Goal: Task Accomplishment & Management: Complete application form

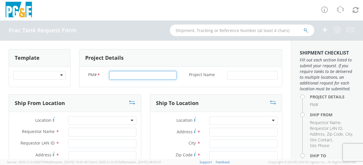
click at [117, 77] on input "PM# *" at bounding box center [142, 75] width 67 height 9
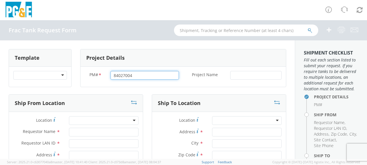
type input "84027004"
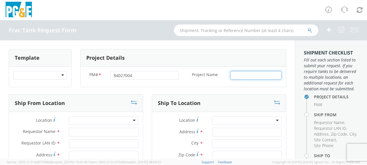
click at [240, 74] on input "Project Name *" at bounding box center [255, 75] width 51 height 9
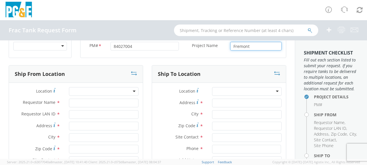
scroll to position [58, 0]
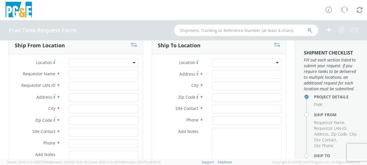
type input "Fremont"
click at [81, 75] on input "Requestor Name *" at bounding box center [104, 74] width 70 height 9
type input "[PERSON_NAME]"
click at [78, 83] on input "Requestor LAN ID *" at bounding box center [104, 86] width 70 height 9
type input "tahj"
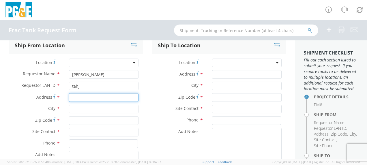
click at [75, 101] on input "Address *" at bounding box center [104, 97] width 70 height 9
type input "[STREET_ADDRESS][PERSON_NAME]"
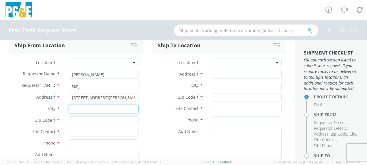
click at [75, 108] on input "text" at bounding box center [104, 109] width 70 height 9
type input "Gustine"
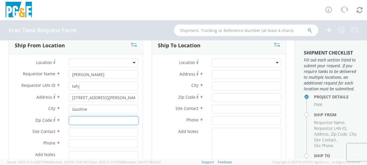
click at [76, 119] on input "Zip Code *" at bounding box center [104, 120] width 70 height 9
type input "95332"
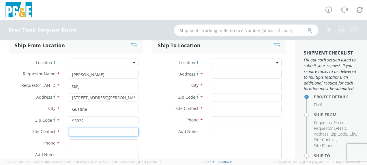
click at [78, 130] on input "text" at bounding box center [104, 132] width 70 height 9
type input "[PERSON_NAME]"
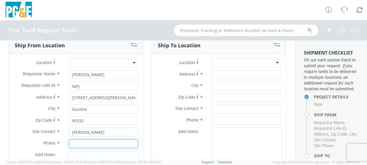
click at [78, 144] on input at bounding box center [103, 143] width 69 height 9
type input "[PHONE_NUMBER]"
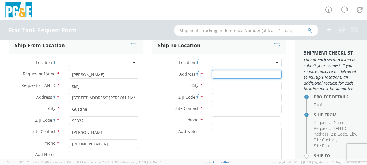
click at [220, 74] on input "Address *" at bounding box center [247, 74] width 70 height 9
type input "[STREET_ADDRESS]"
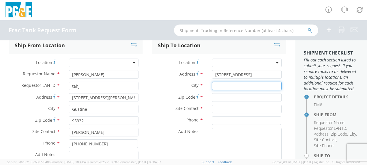
click at [217, 87] on input "text" at bounding box center [247, 86] width 70 height 9
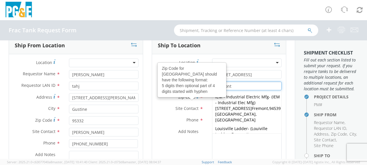
type input "Fremont"
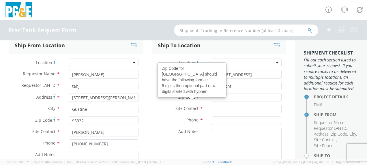
click at [197, 96] on icon at bounding box center [198, 96] width 2 height 5
click at [212, 96] on input "Zip Code Zip Code for [GEOGRAPHIC_DATA] should have the following format: 5 dig…" at bounding box center [247, 97] width 70 height 9
type input "94539"
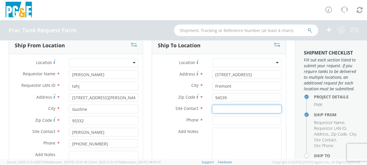
click at [216, 109] on input "text" at bounding box center [247, 109] width 70 height 9
type input "[PERSON_NAME]"
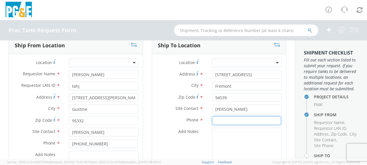
click at [218, 119] on input at bounding box center [246, 120] width 69 height 9
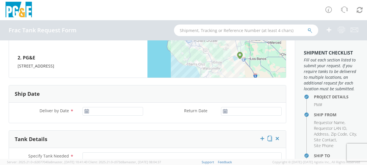
scroll to position [289, 0]
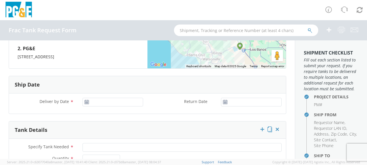
type input "[PHONE_NUMBER]"
click at [110, 102] on input "[DATE]" at bounding box center [113, 102] width 61 height 9
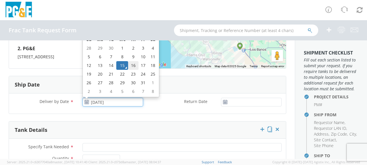
click at [130, 63] on td "16" at bounding box center [133, 65] width 10 height 9
type input "[DATE]"
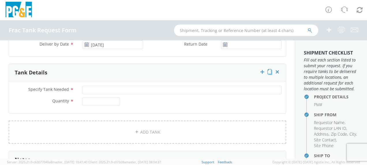
scroll to position [346, 0]
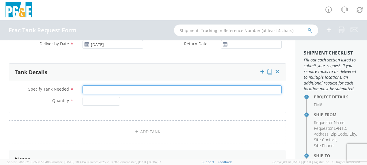
click at [99, 88] on input "Specify Tank Needed *" at bounding box center [182, 89] width 199 height 9
type input "20K Single Wall"
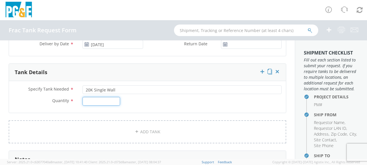
click at [91, 101] on input "Quantity *" at bounding box center [102, 101] width 38 height 9
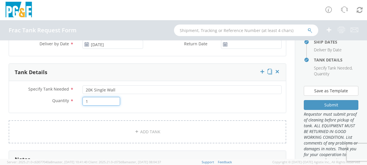
scroll to position [144, 0]
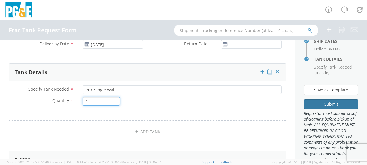
type input "1"
click at [320, 109] on button "Submit" at bounding box center [331, 104] width 55 height 10
